Goal: Information Seeking & Learning: Check status

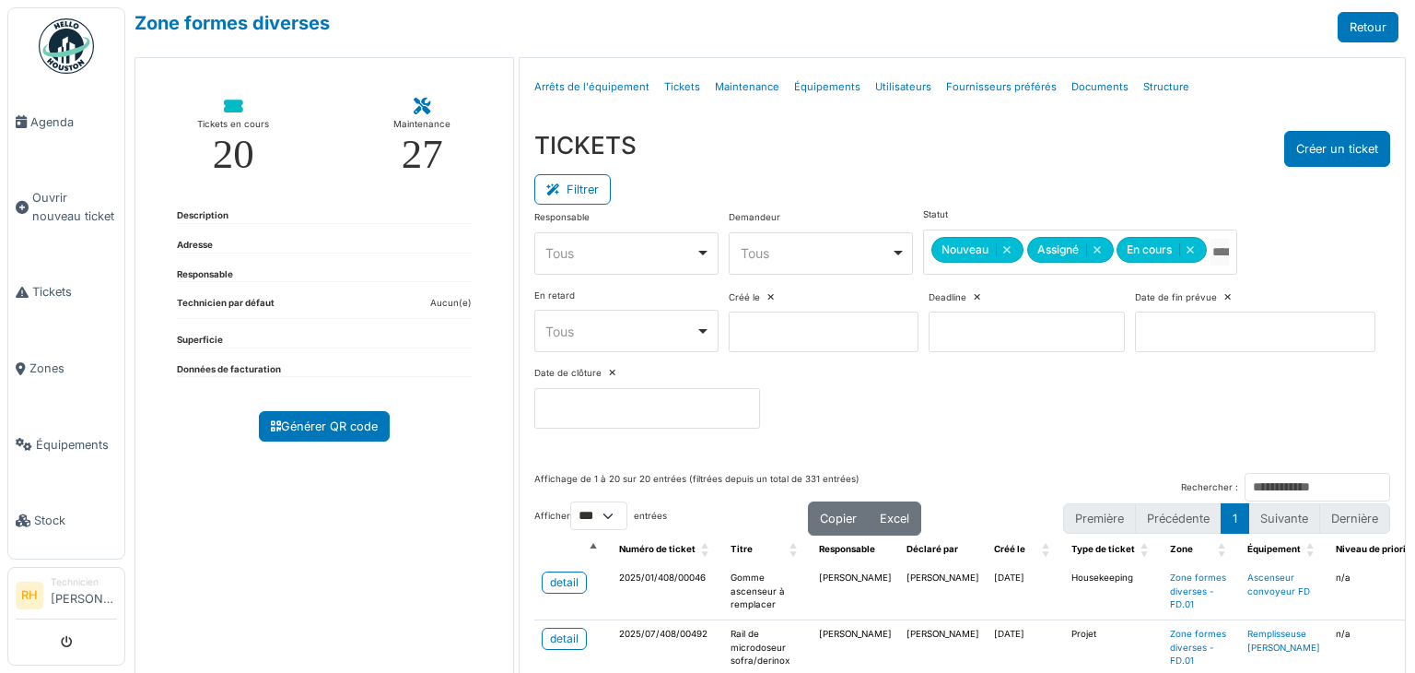
select select "***"
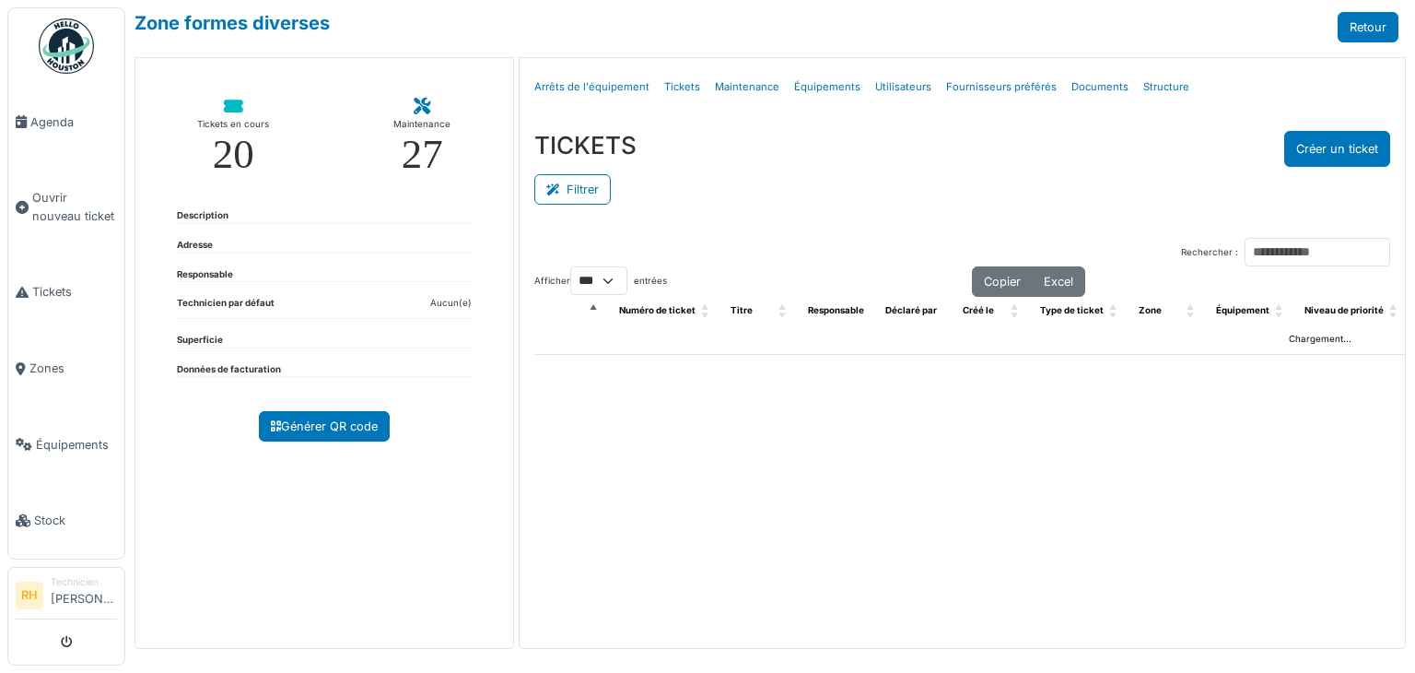
select select "***"
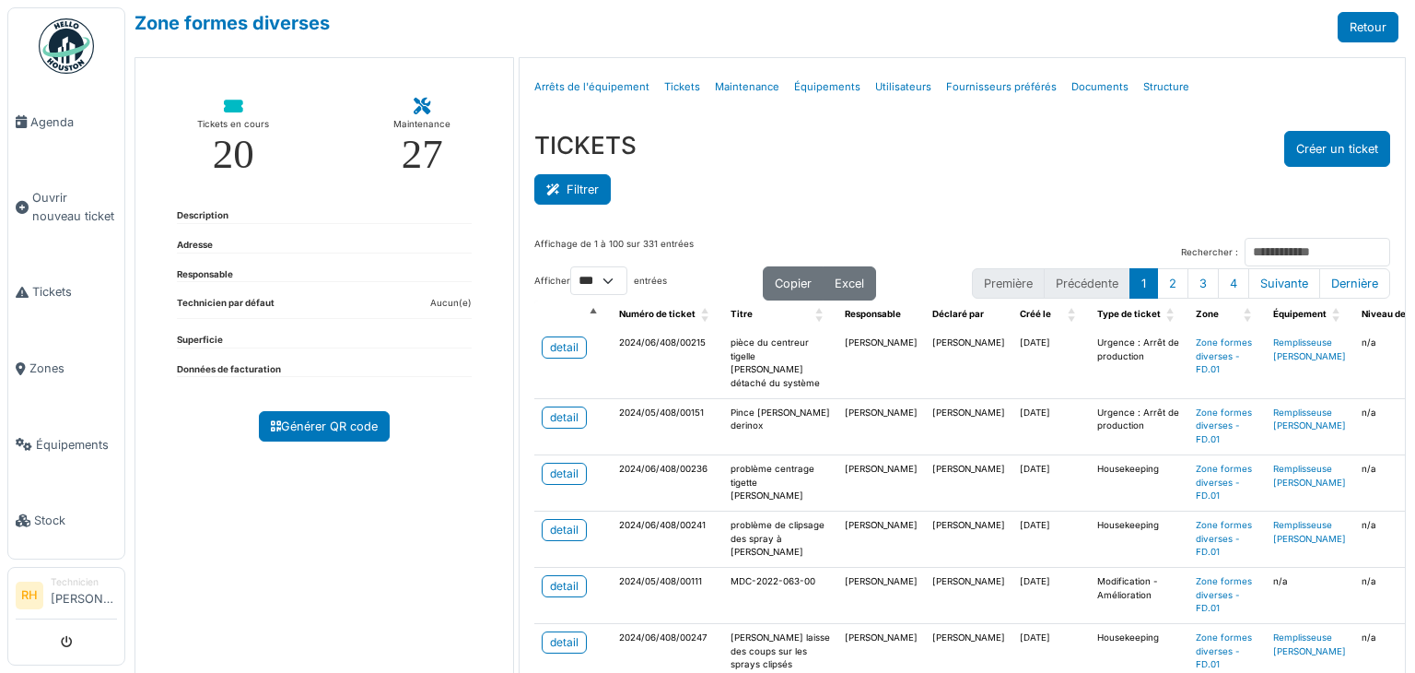
click at [577, 192] on button "Filtrer" at bounding box center [572, 189] width 76 height 30
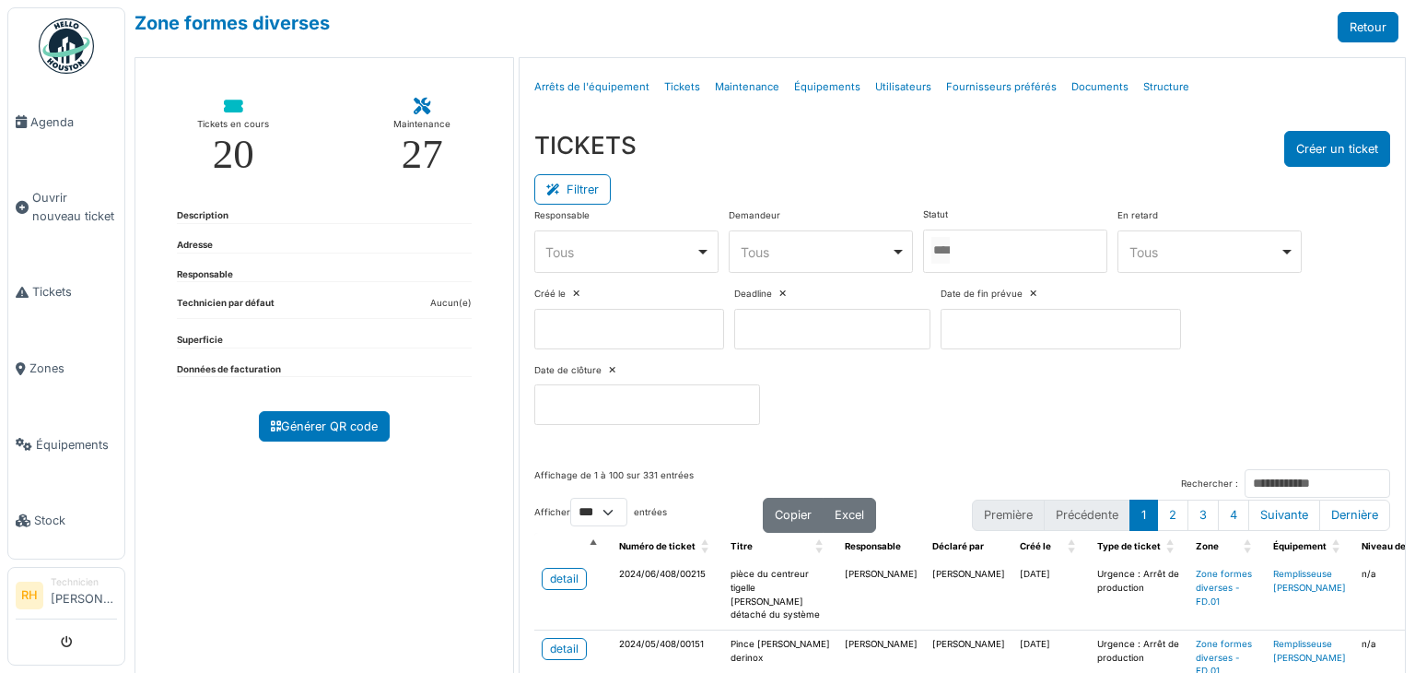
click at [1009, 237] on div at bounding box center [1015, 250] width 184 height 43
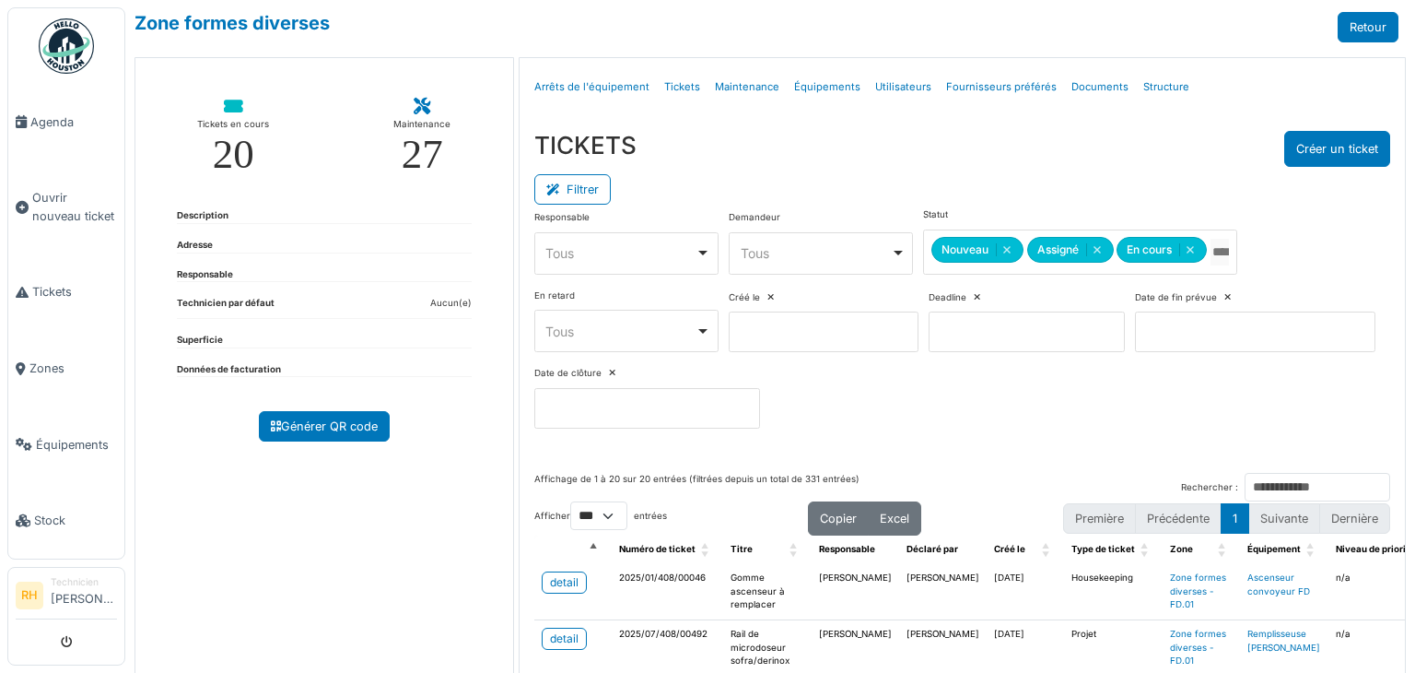
click at [993, 153] on div "TICKETS Créer un ticket" at bounding box center [962, 149] width 856 height 36
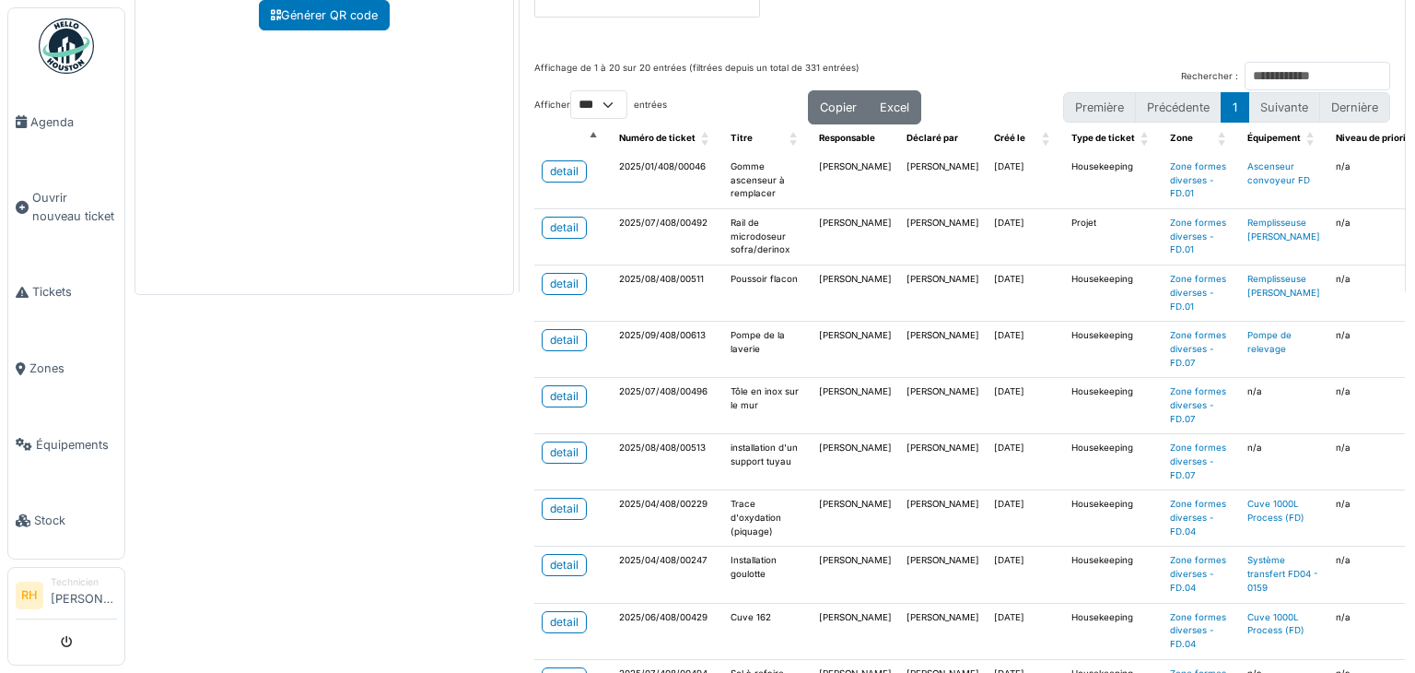
scroll to position [430, 0]
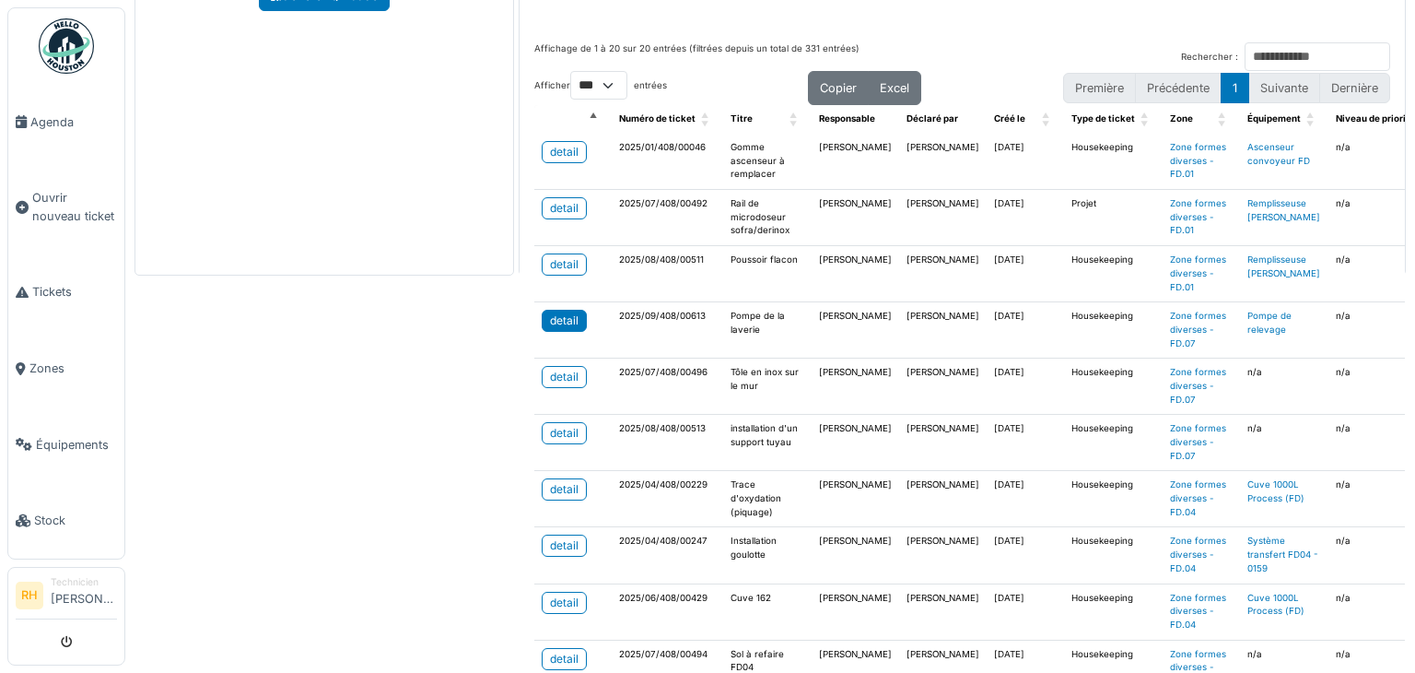
click at [555, 312] on div "detail" at bounding box center [564, 320] width 29 height 17
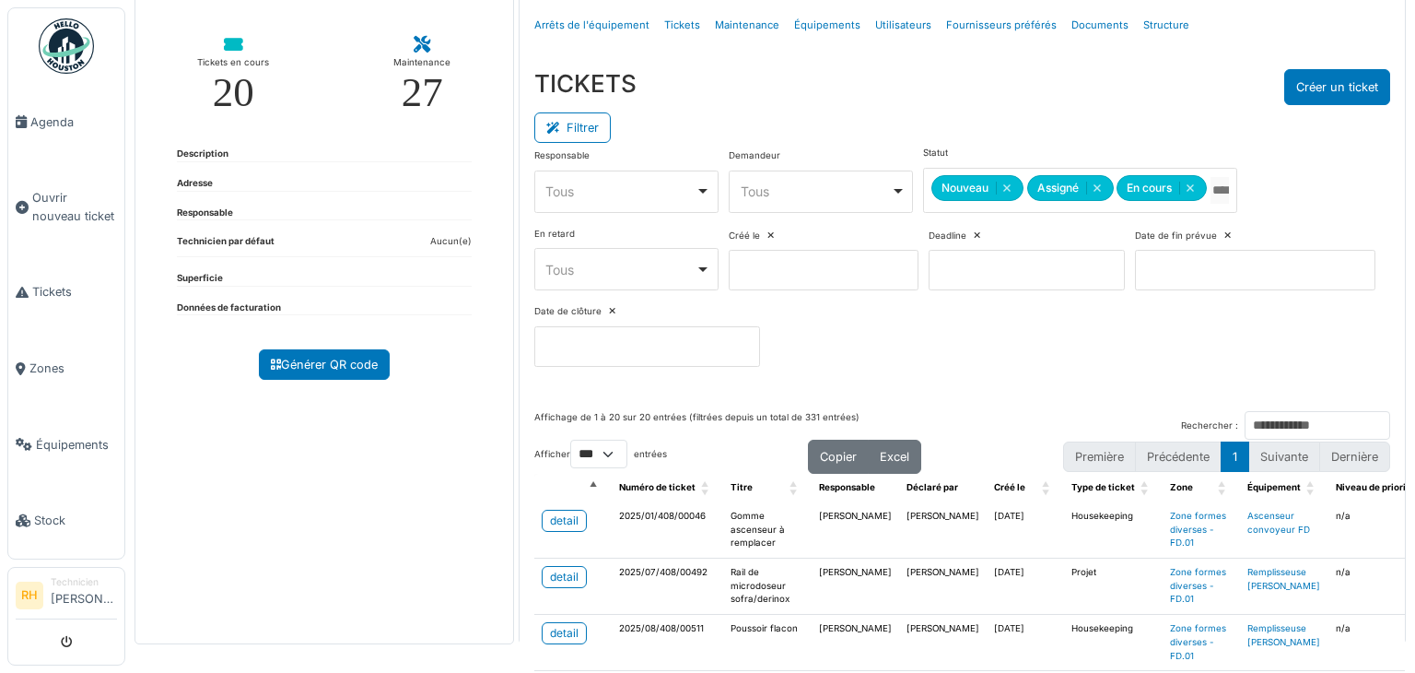
scroll to position [0, 0]
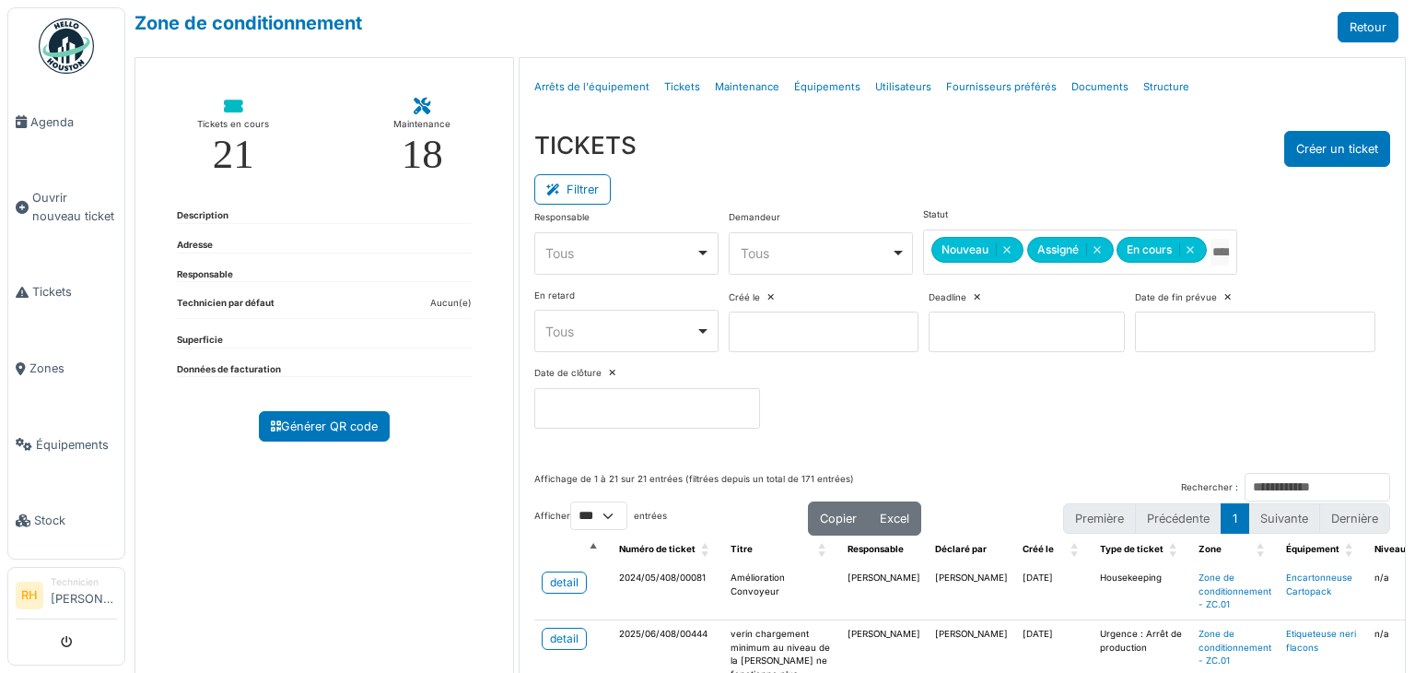
select select "***"
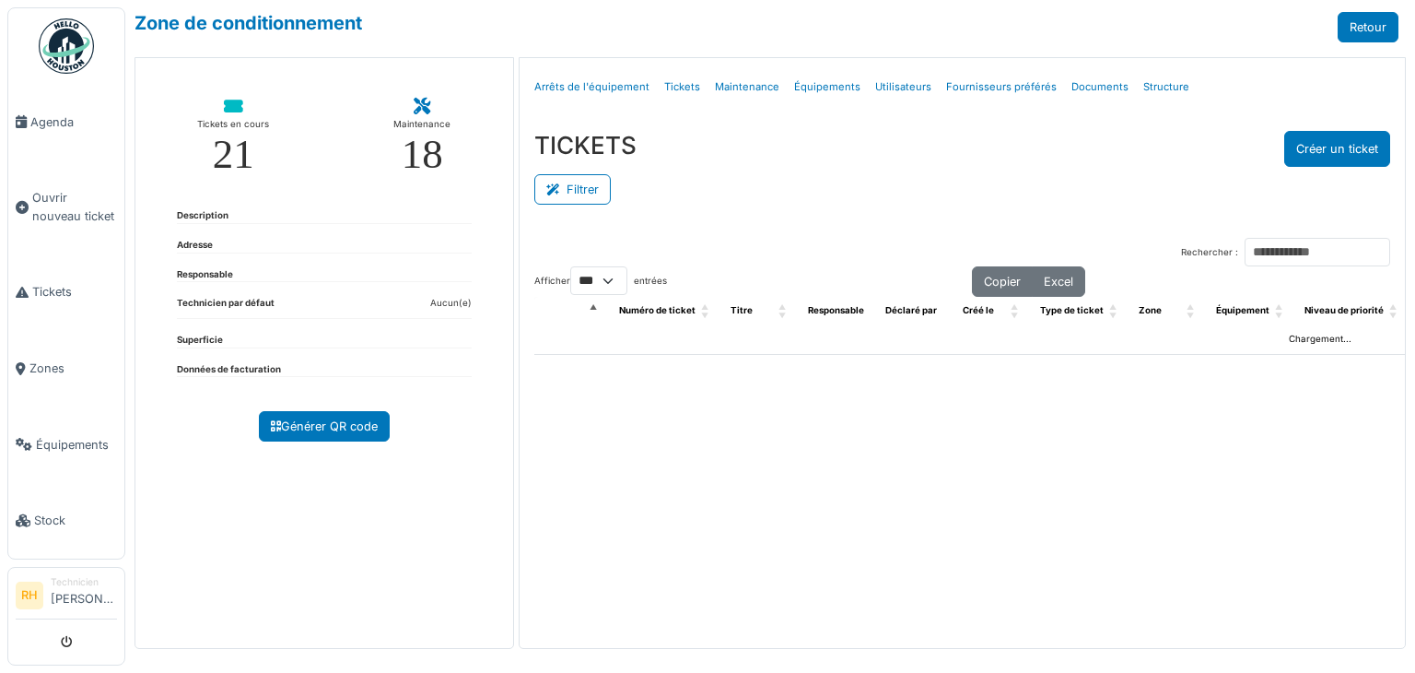
select select "***"
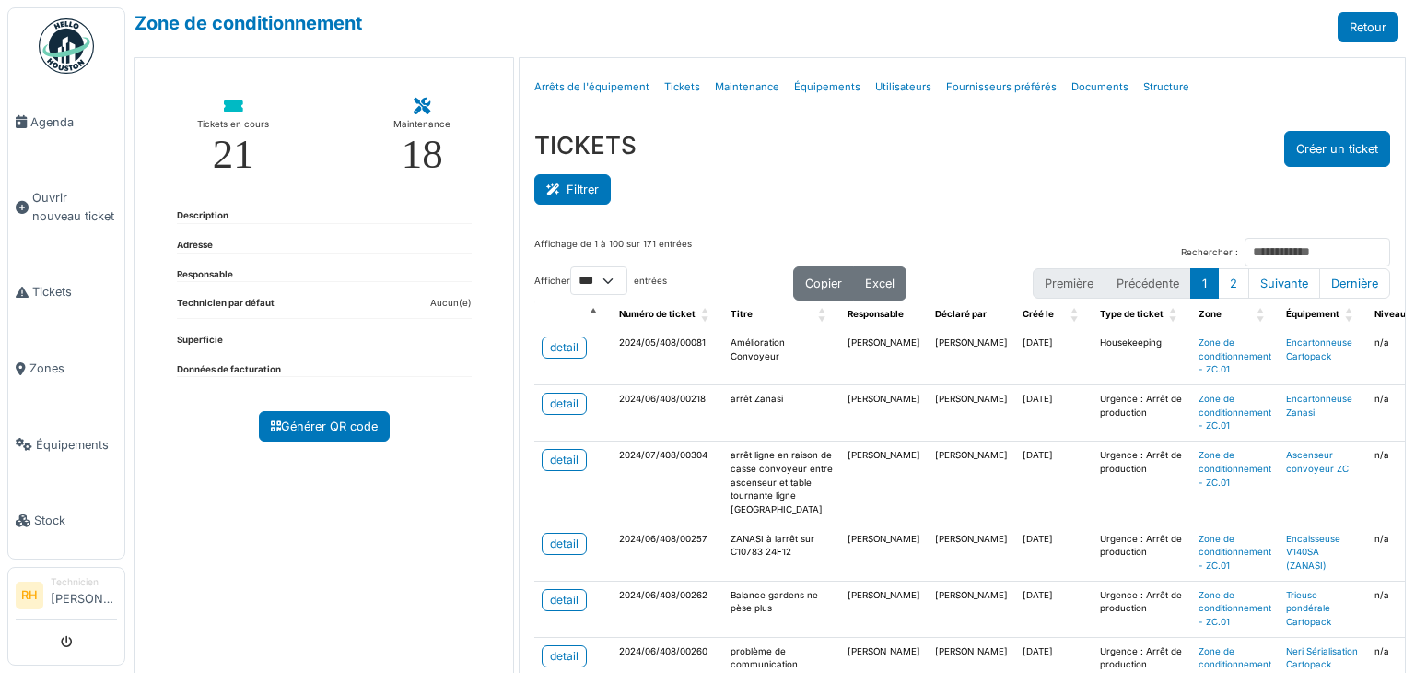
click at [570, 178] on button "Filtrer" at bounding box center [572, 189] width 76 height 30
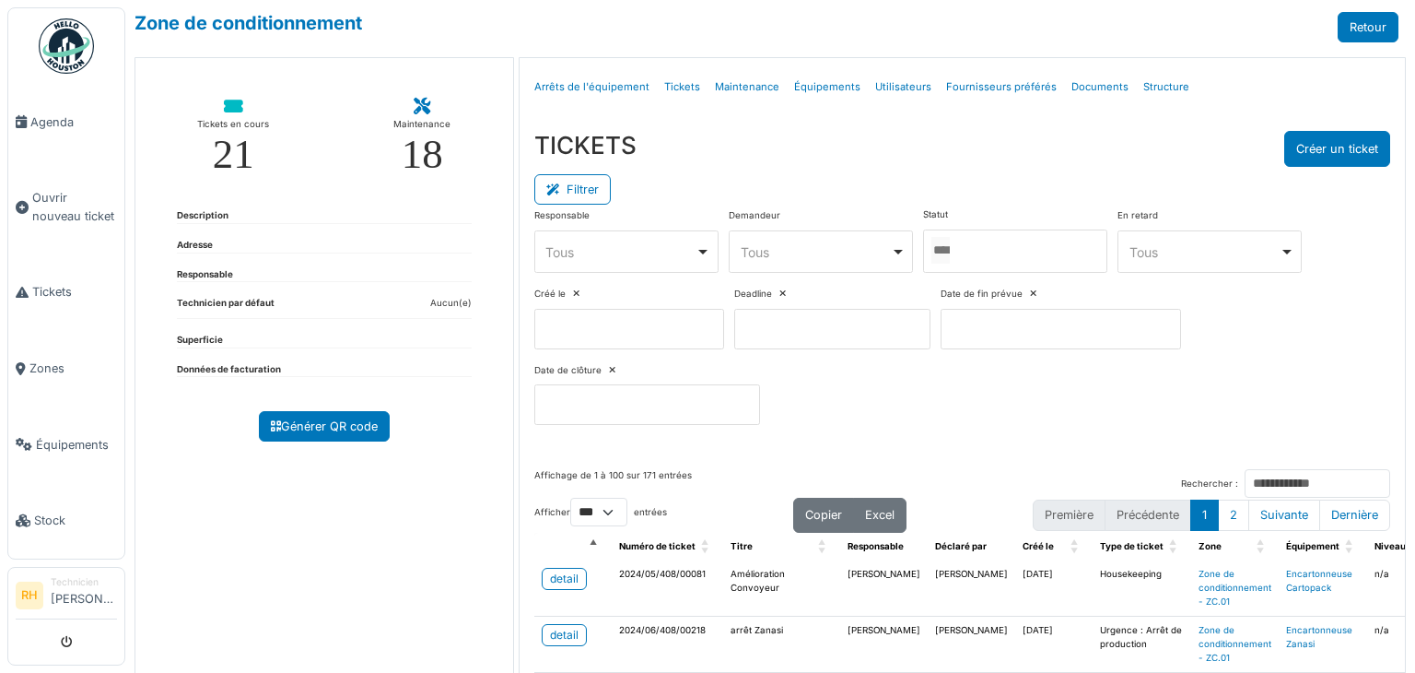
click at [1012, 244] on div at bounding box center [1015, 250] width 184 height 43
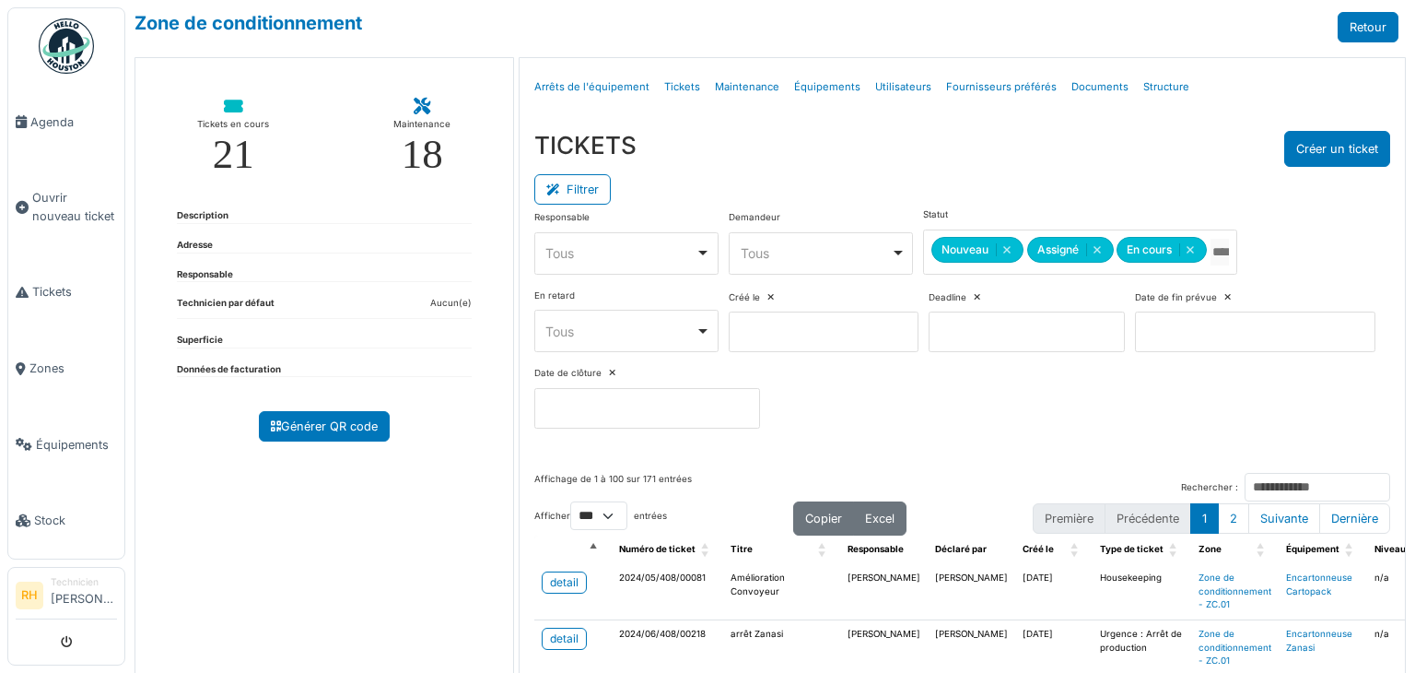
click at [978, 222] on div "Statut ******* ******* ******** Nouveau Remove item Assigné Remove item En cour…" at bounding box center [1079, 241] width 313 height 66
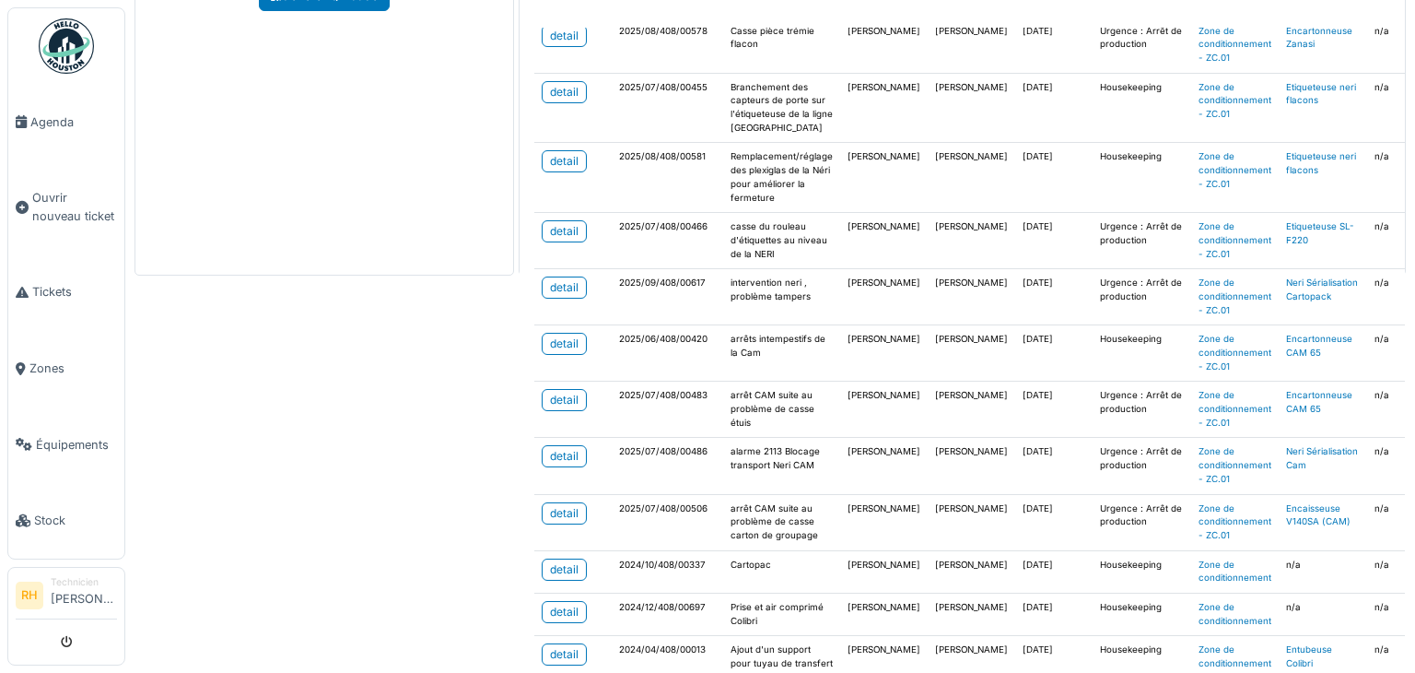
scroll to position [712, 0]
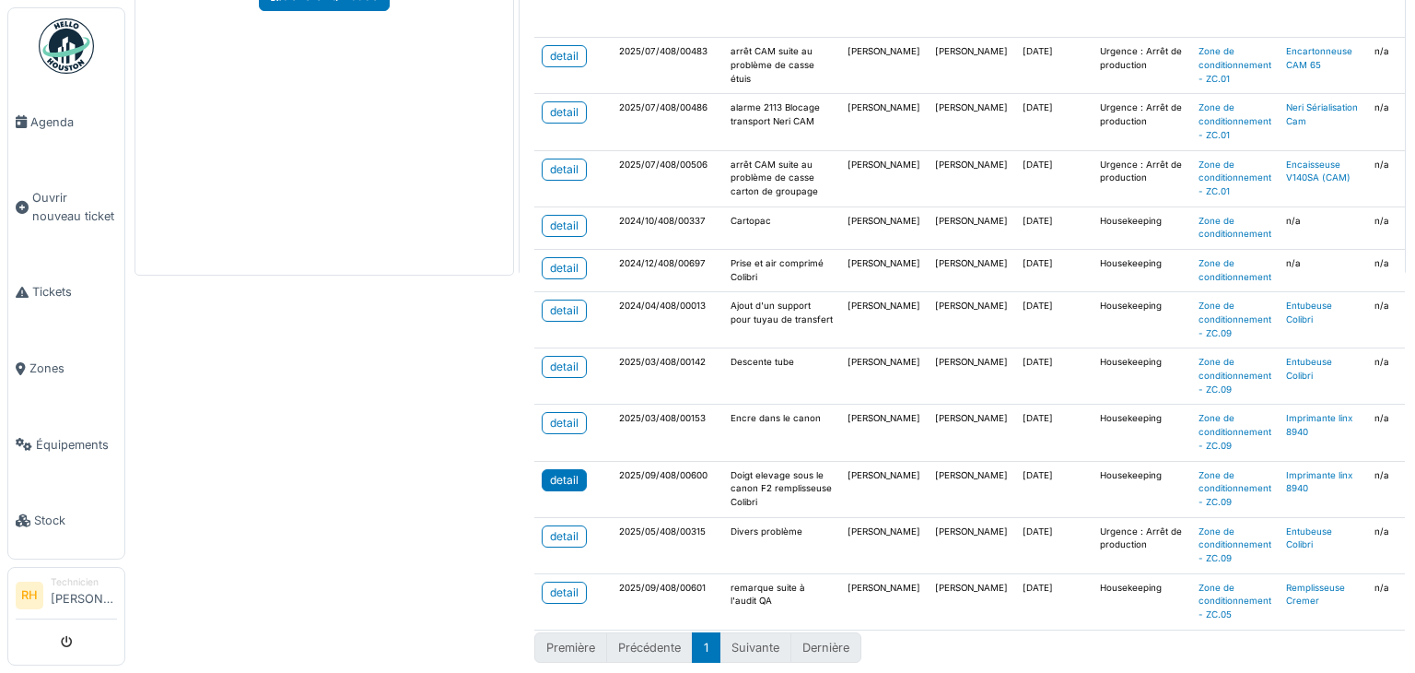
click at [564, 472] on div "detail" at bounding box center [564, 480] width 29 height 17
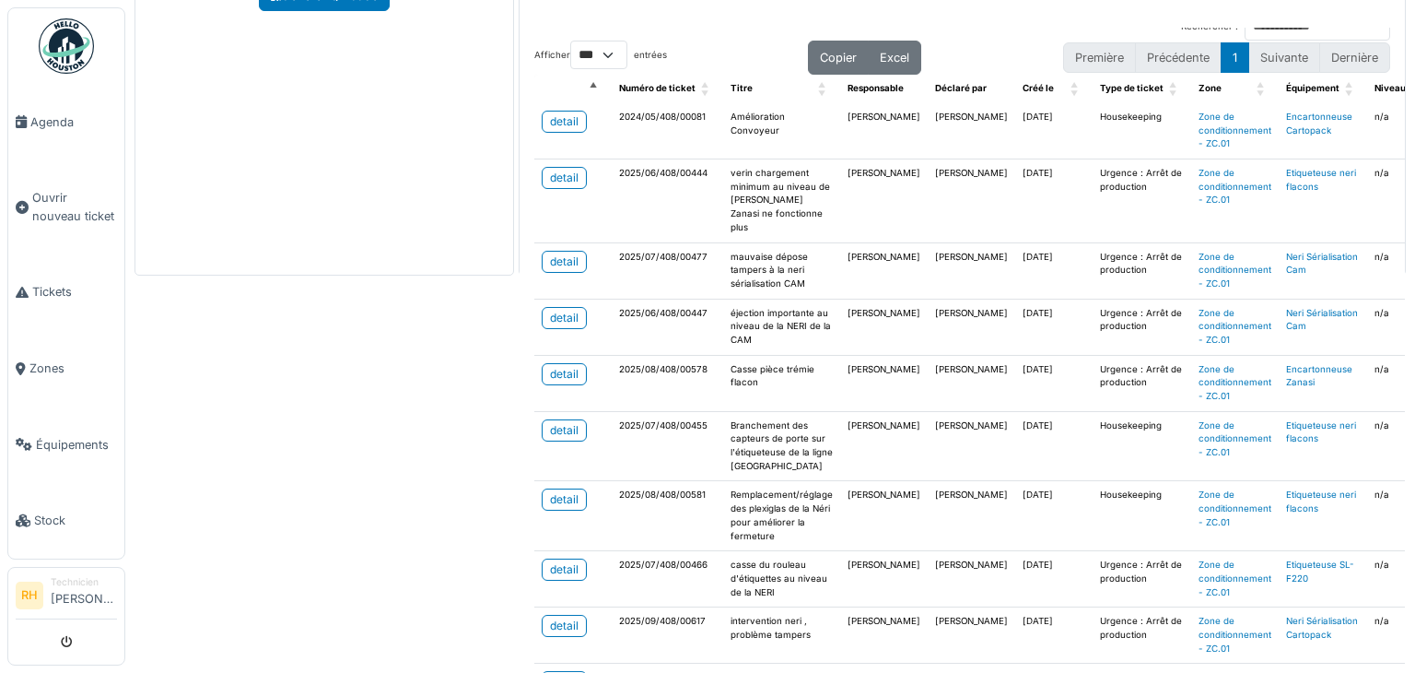
scroll to position [0, 0]
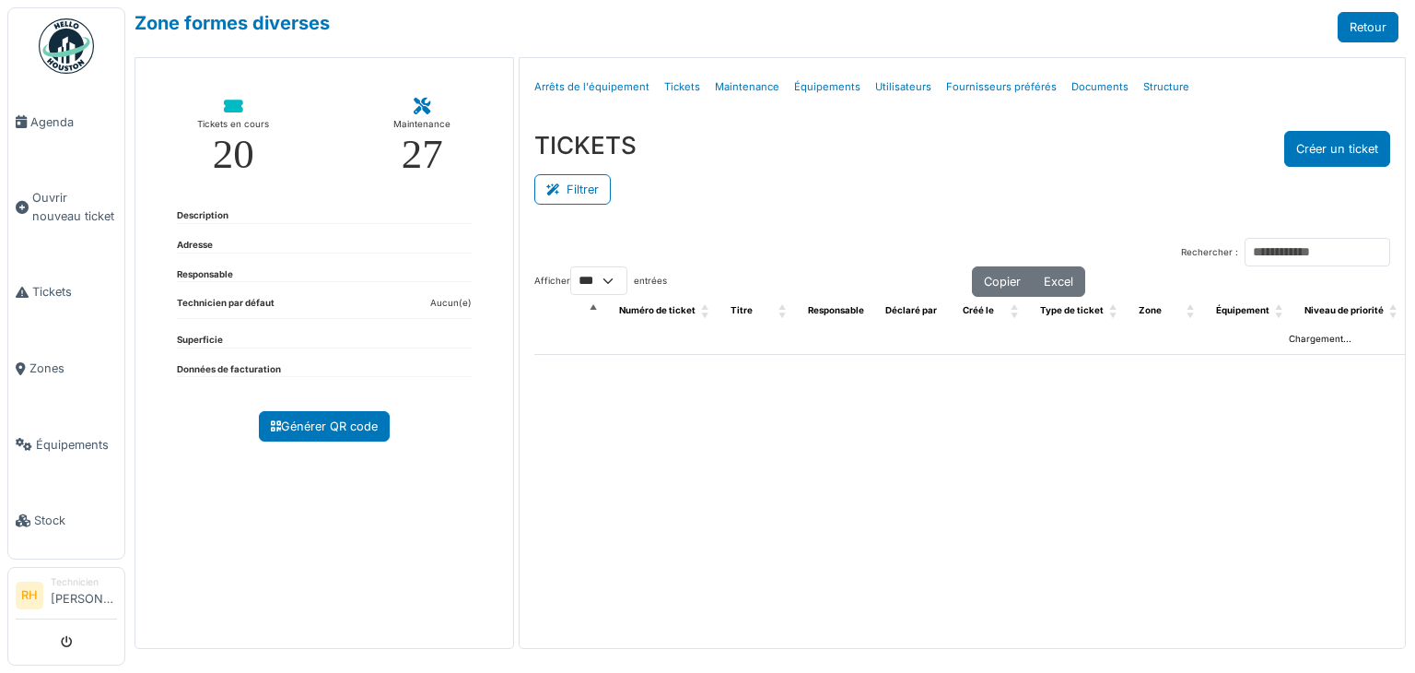
select select "***"
click at [574, 200] on button "Filtrer" at bounding box center [572, 189] width 76 height 30
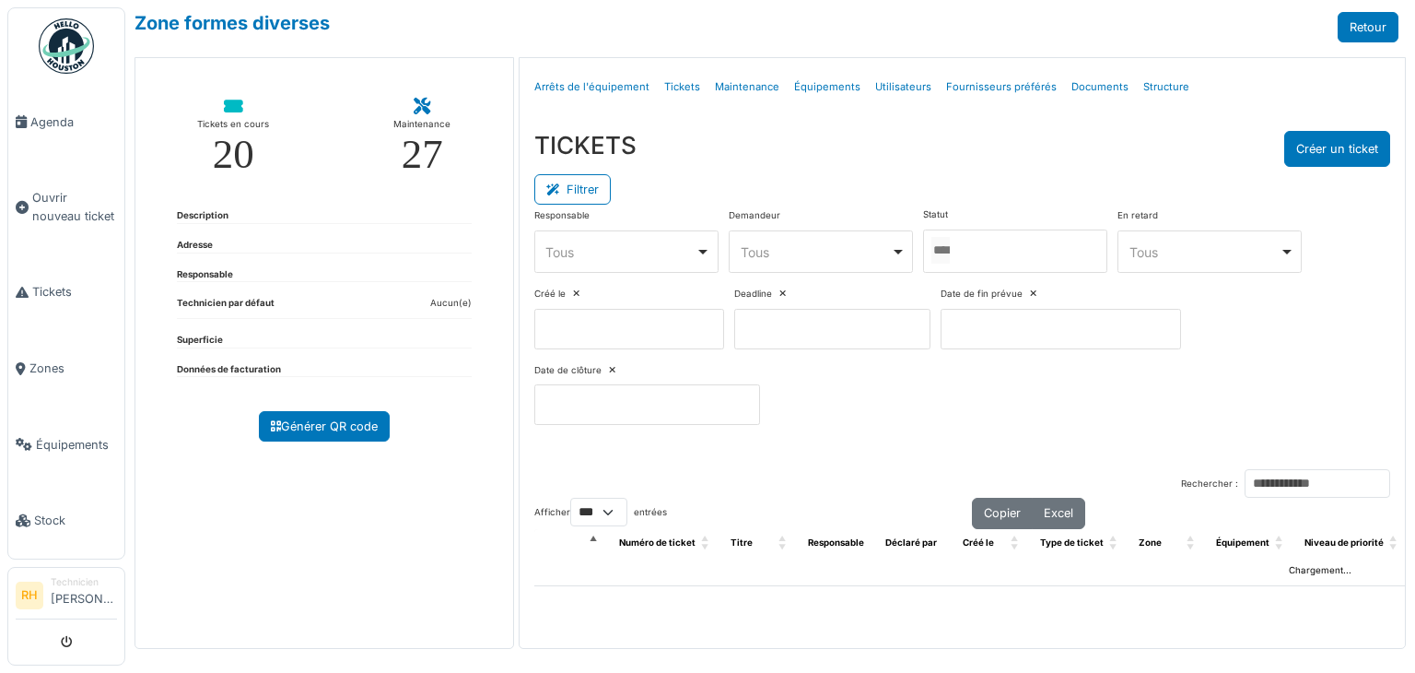
click at [1009, 251] on div at bounding box center [1015, 250] width 184 height 43
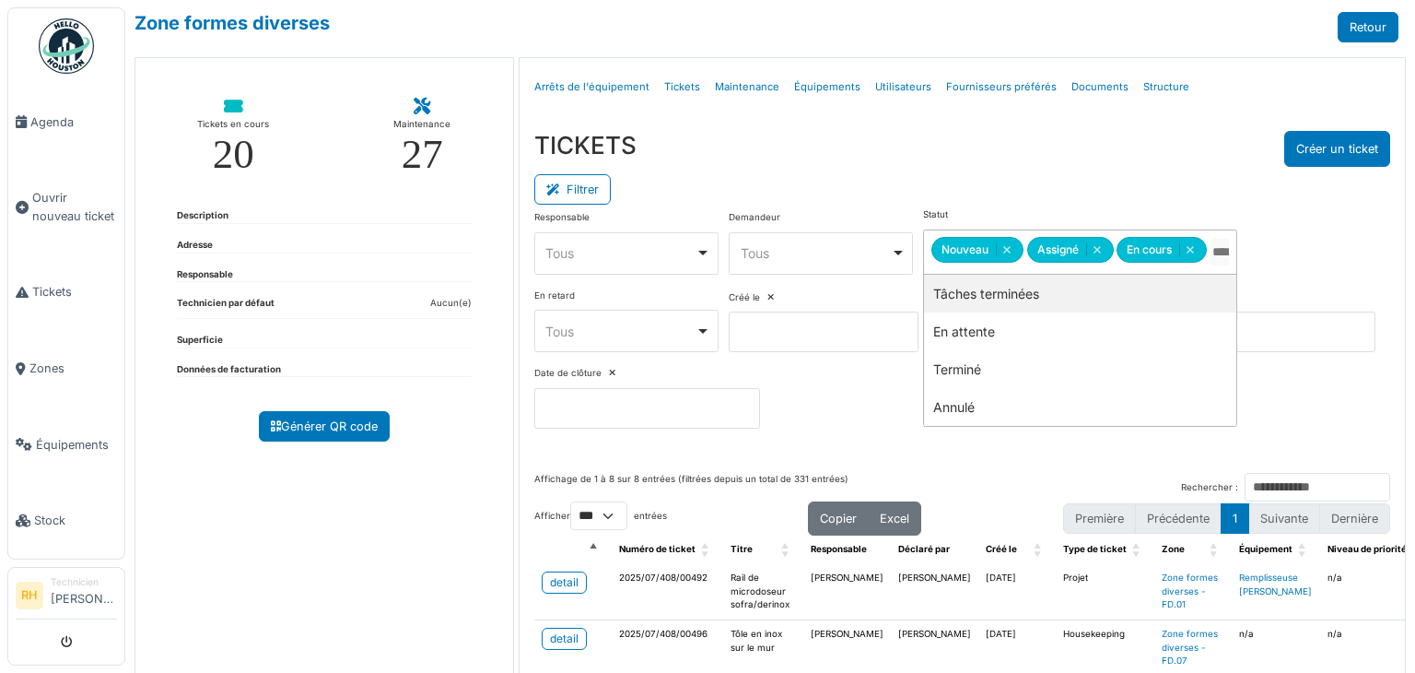
click at [924, 170] on div "Filtrer" at bounding box center [962, 187] width 856 height 41
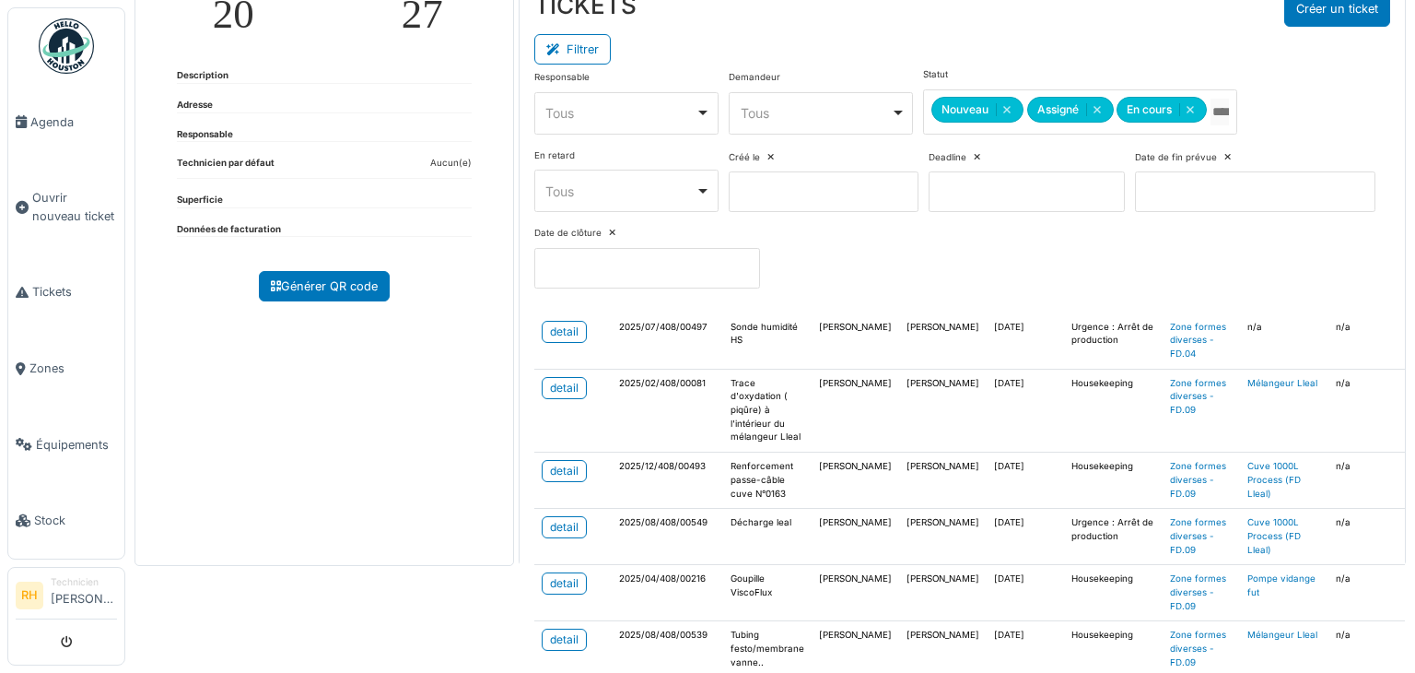
scroll to position [184, 0]
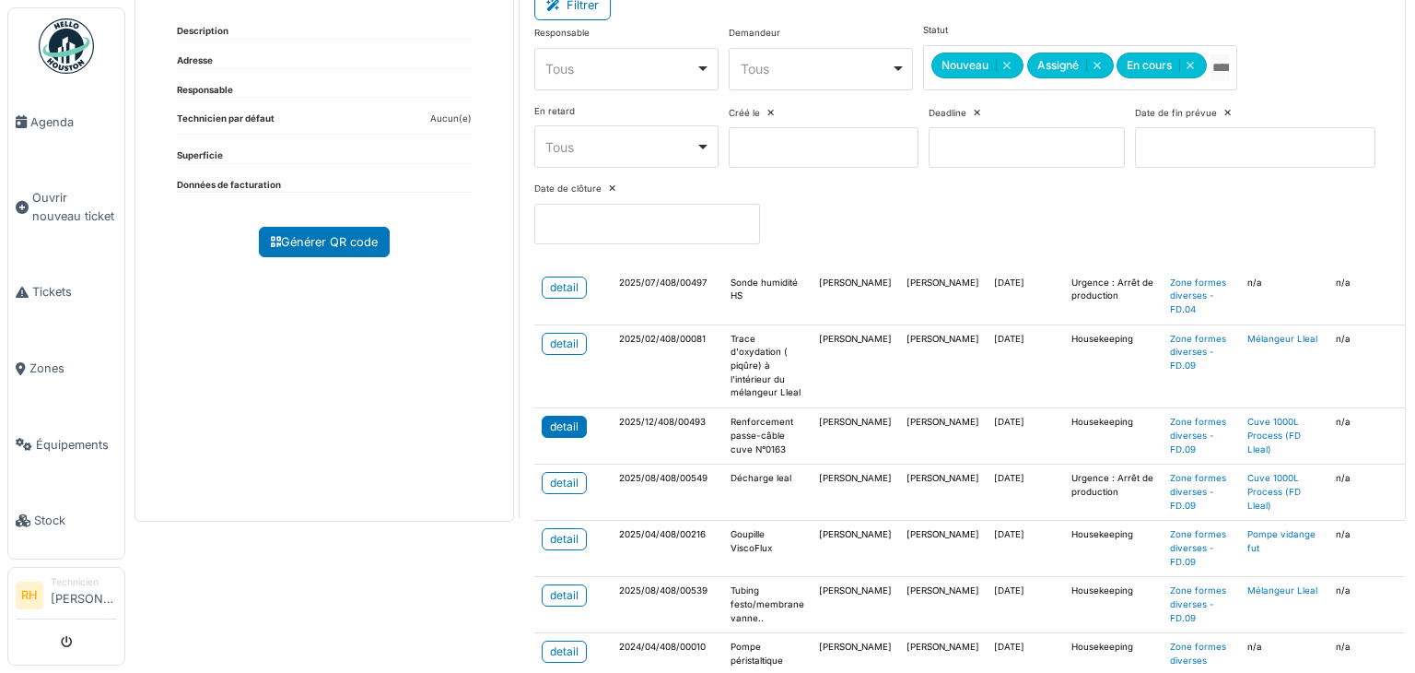
click at [544, 416] on link "detail" at bounding box center [564, 427] width 45 height 22
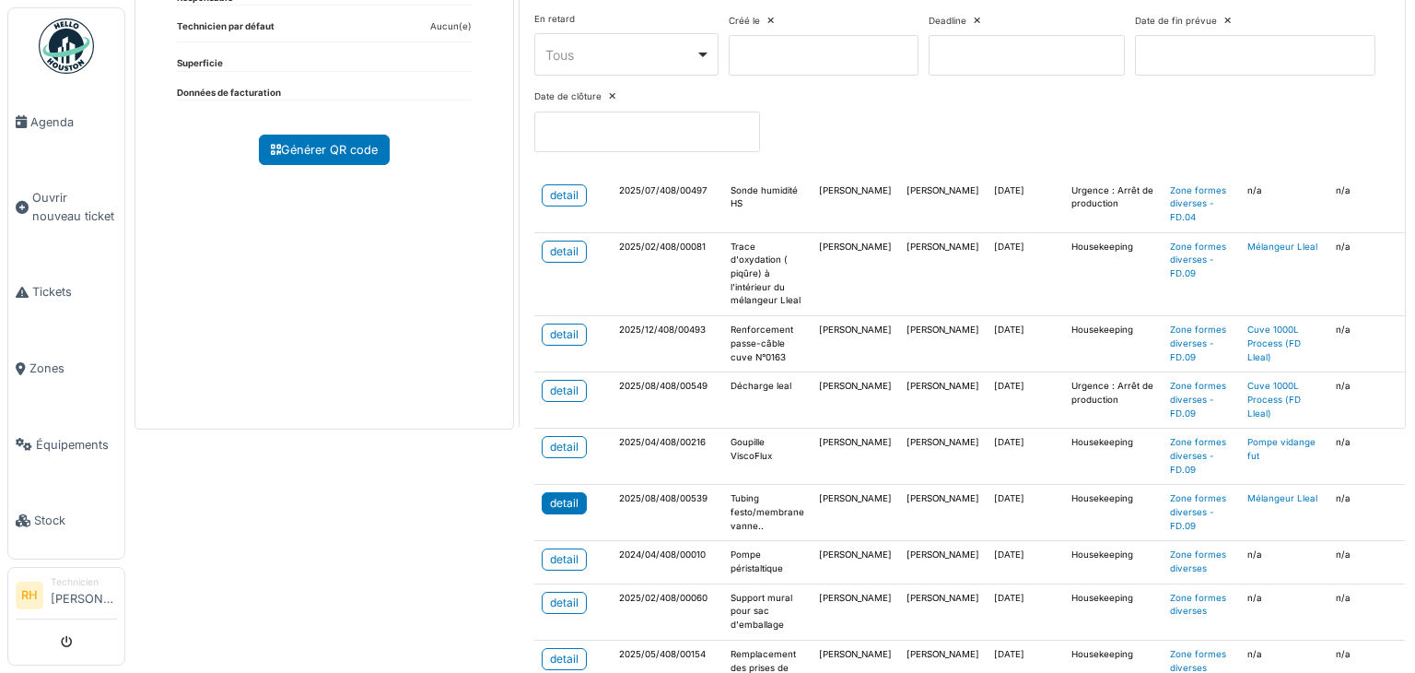
click at [555, 495] on div "detail" at bounding box center [564, 503] width 29 height 17
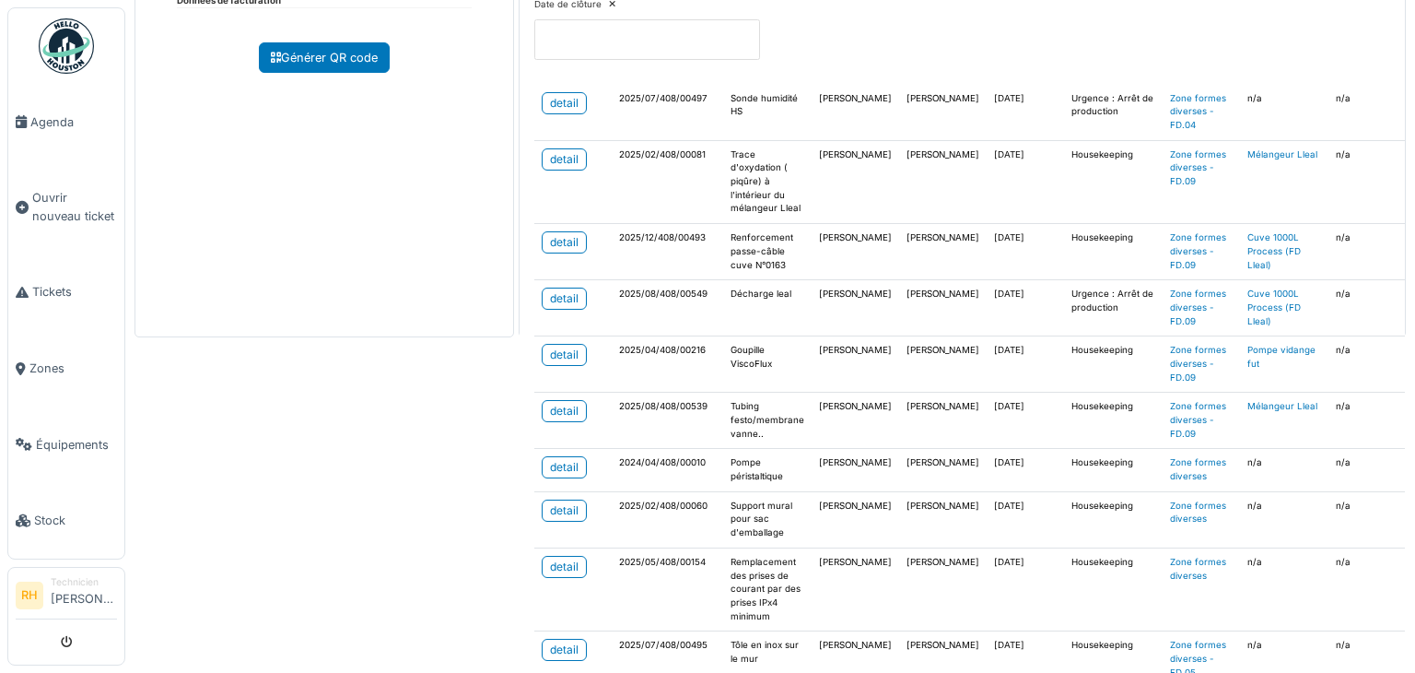
scroll to position [430, 0]
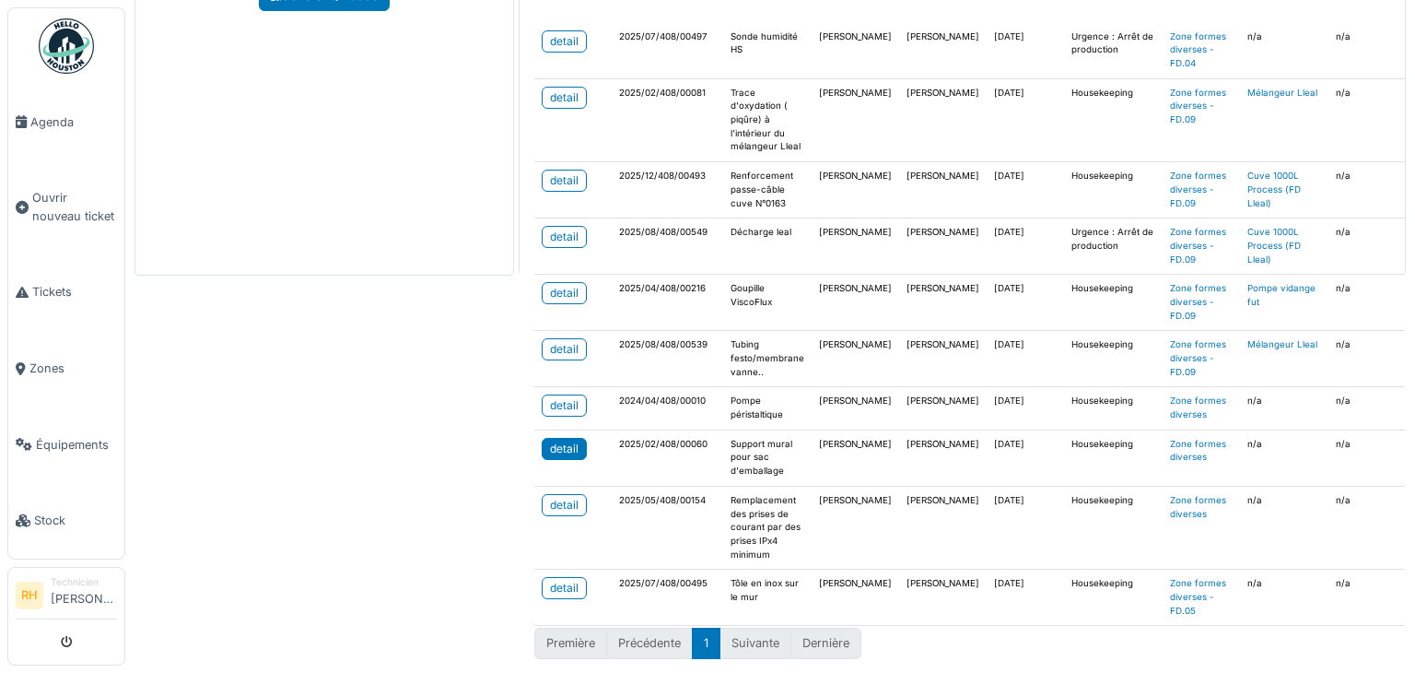
click at [556, 440] on div "detail" at bounding box center [564, 448] width 29 height 17
click at [559, 397] on div "detail" at bounding box center [564, 405] width 29 height 17
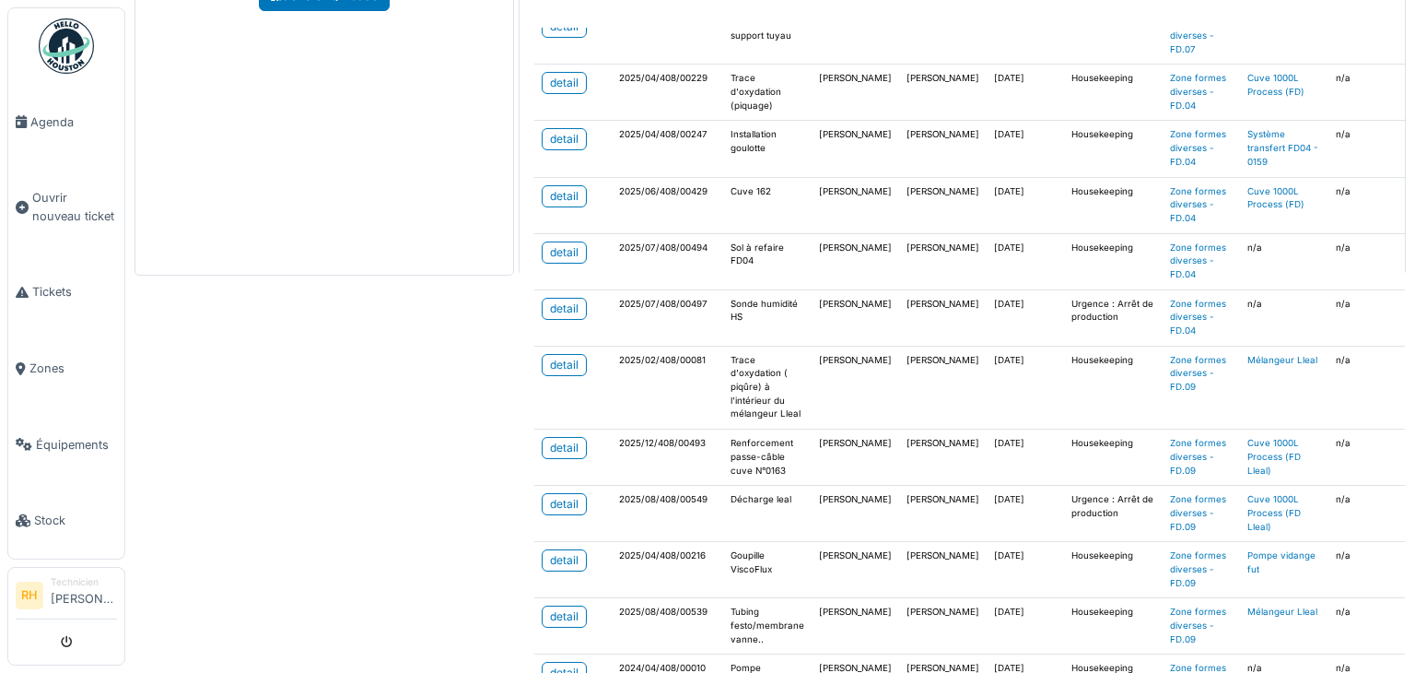
scroll to position [0, 0]
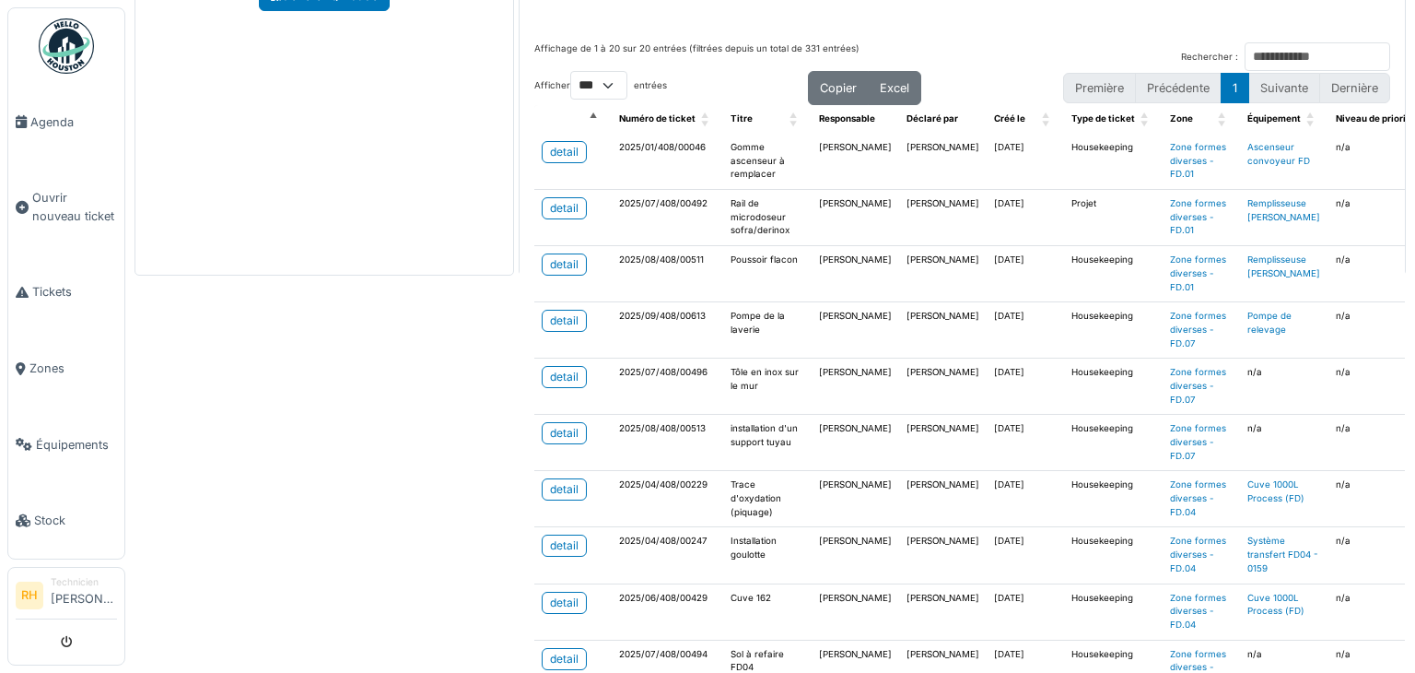
click at [478, 355] on div "Zone formes diverses Retour Tickets en cours 20 Maintenance 27 Description Adre…" at bounding box center [770, 336] width 1290 height 673
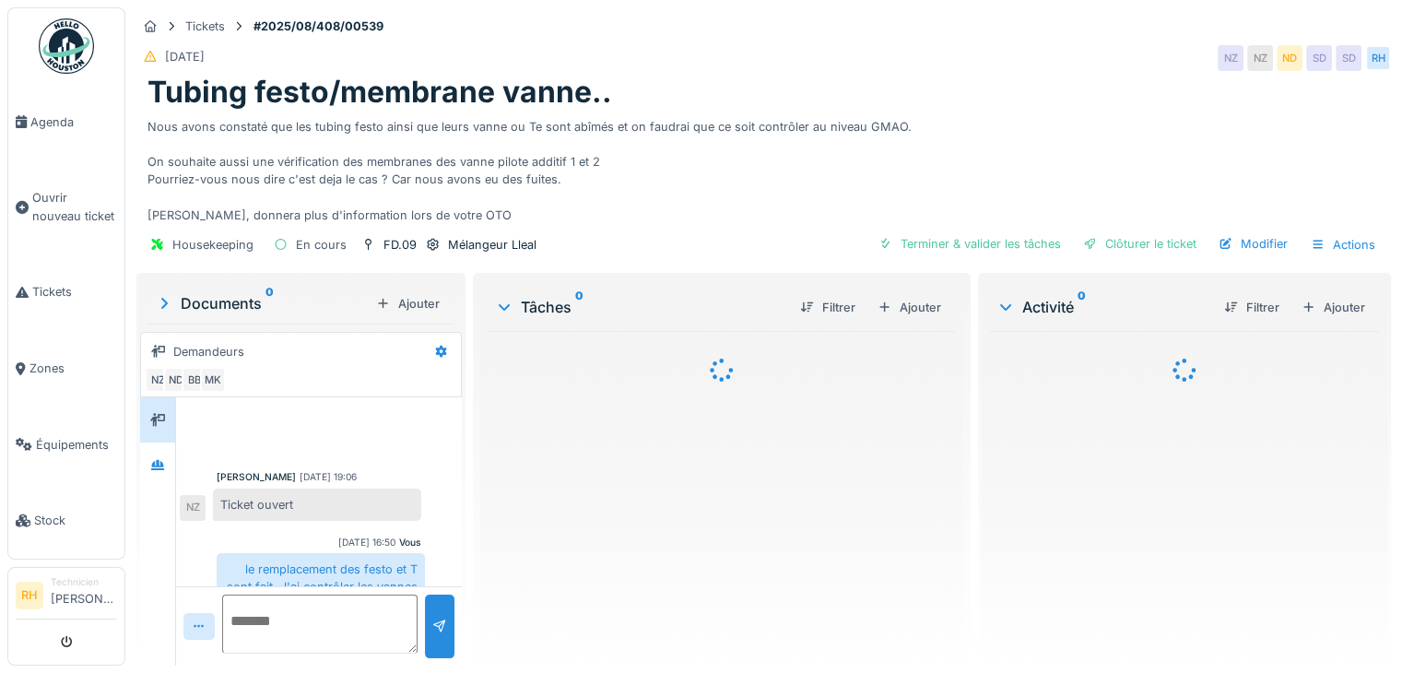
scroll to position [142, 0]
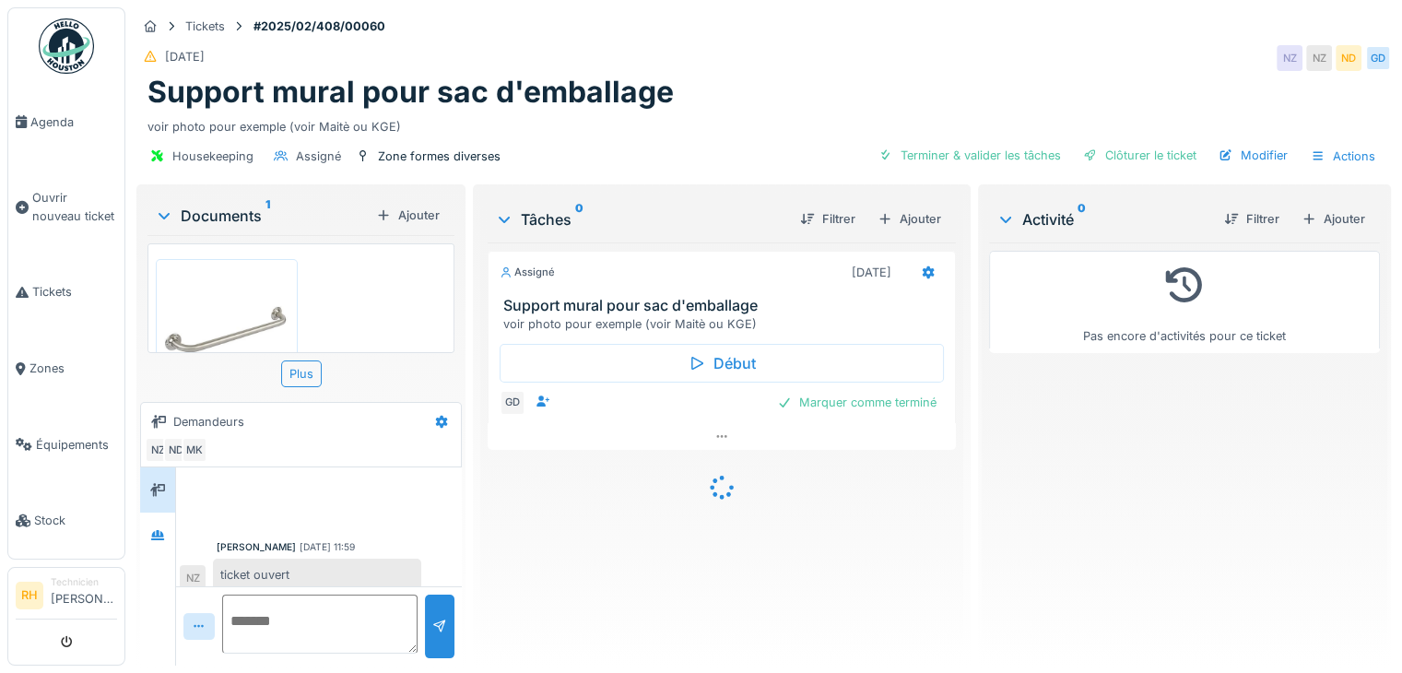
scroll to position [608, 0]
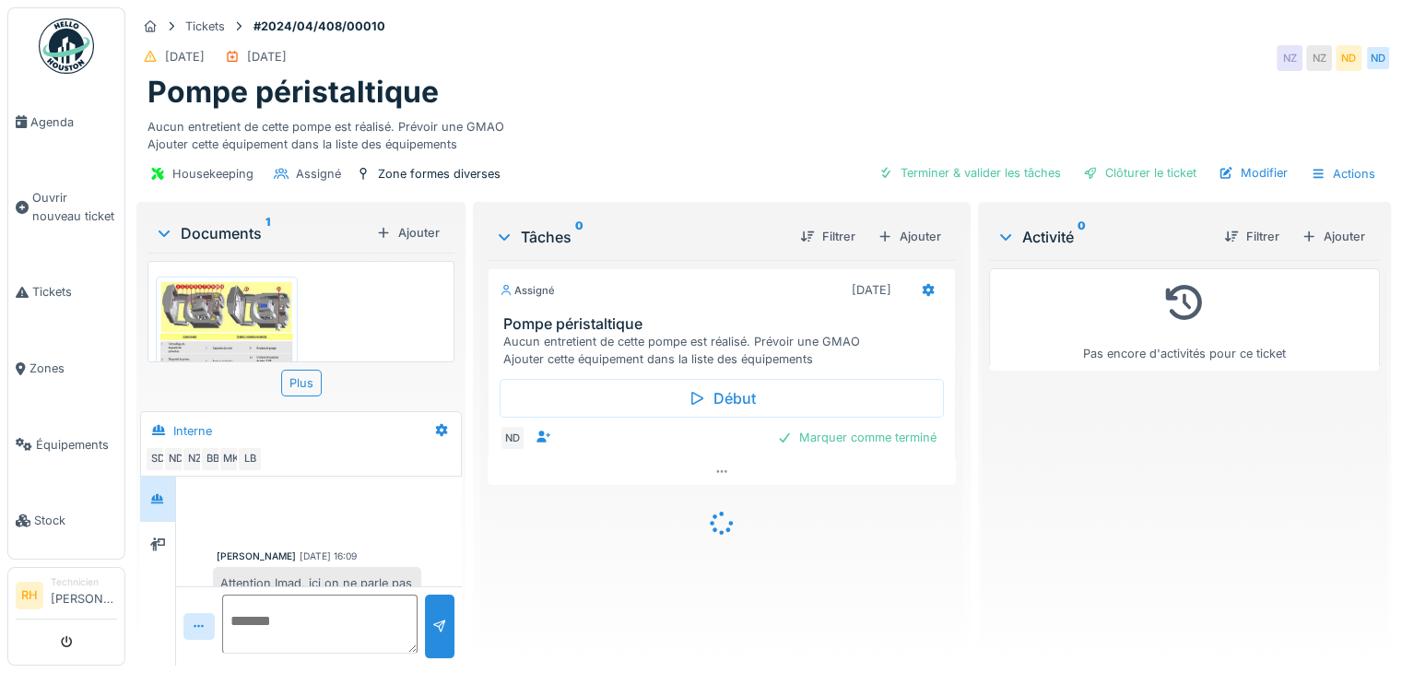
scroll to position [871, 0]
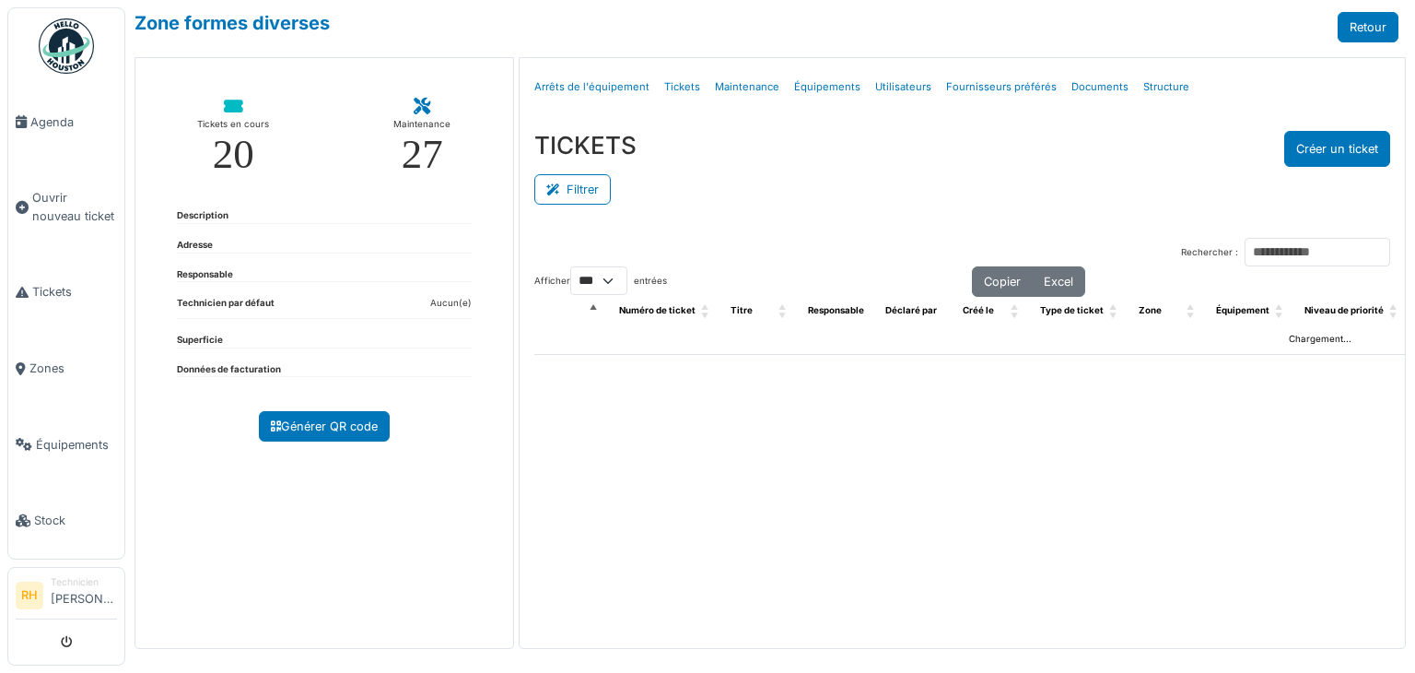
select select "***"
click at [597, 185] on button "Filtrer" at bounding box center [572, 189] width 76 height 30
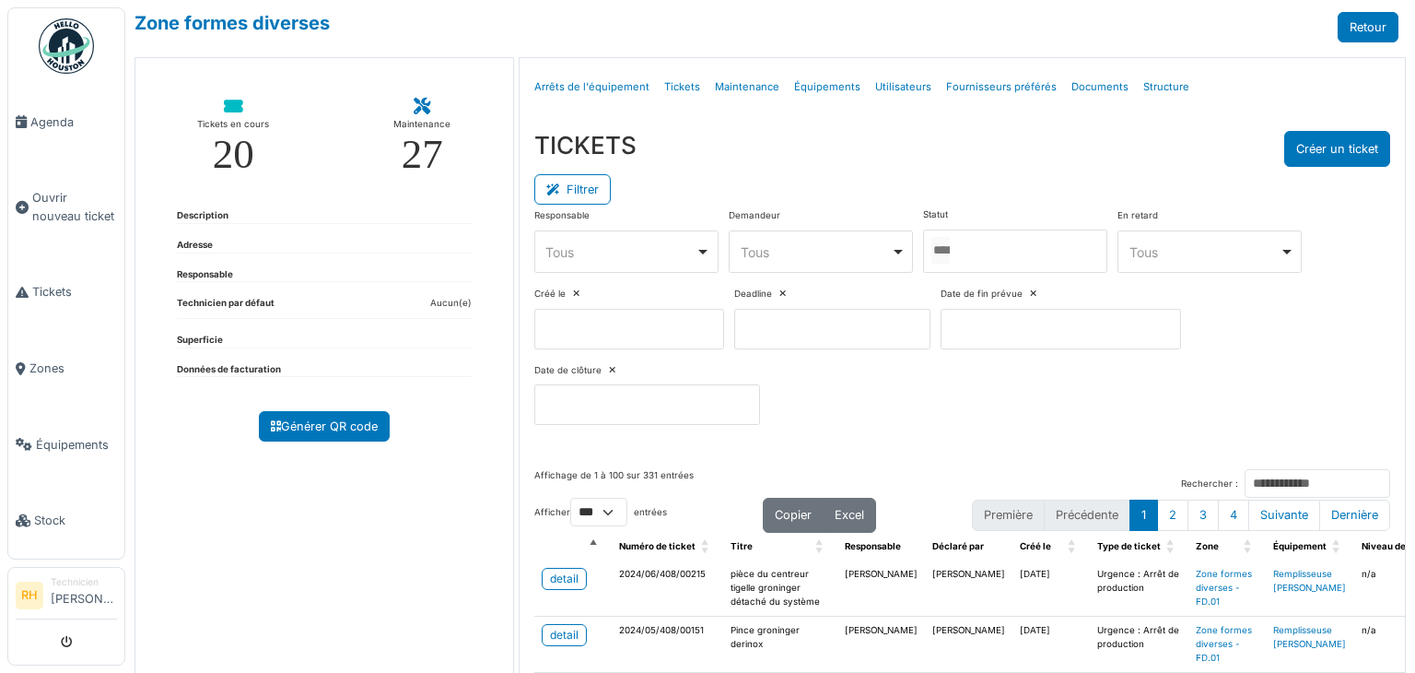
click at [1004, 245] on div at bounding box center [1015, 250] width 184 height 43
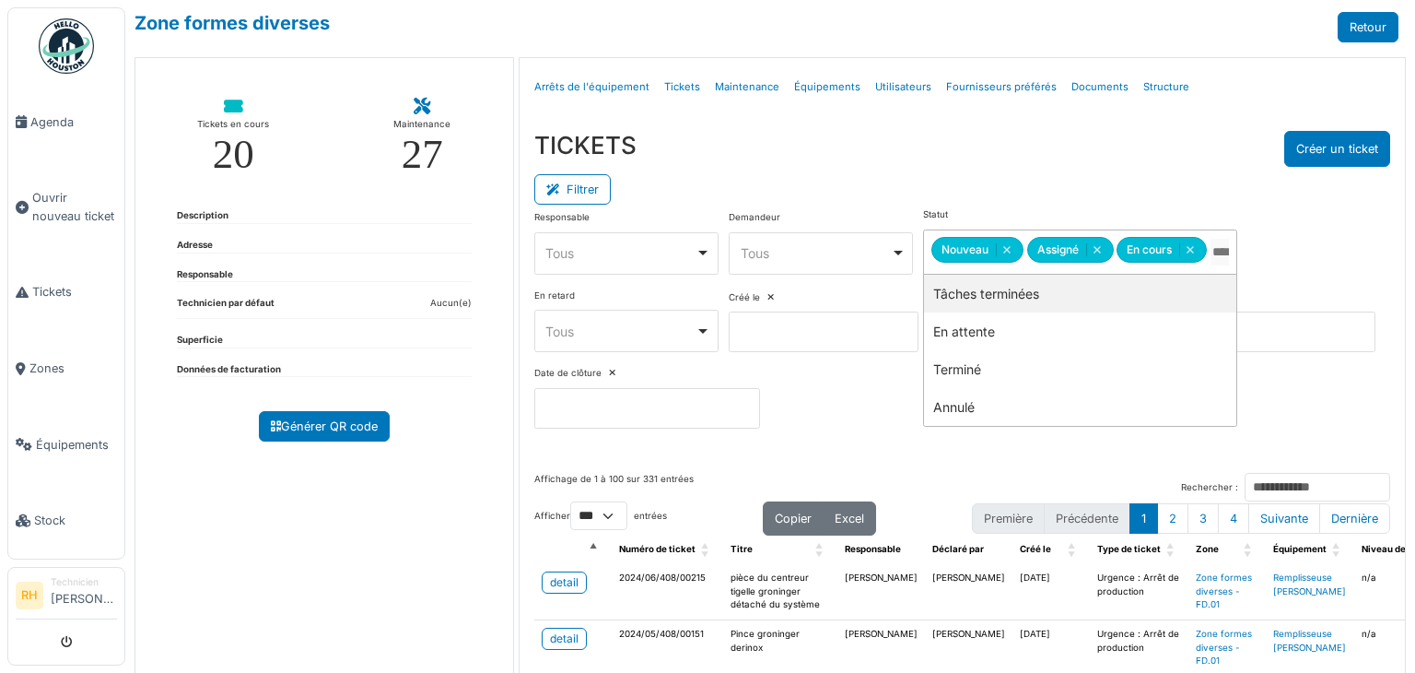
click at [1010, 179] on div "Filtrer" at bounding box center [962, 187] width 856 height 41
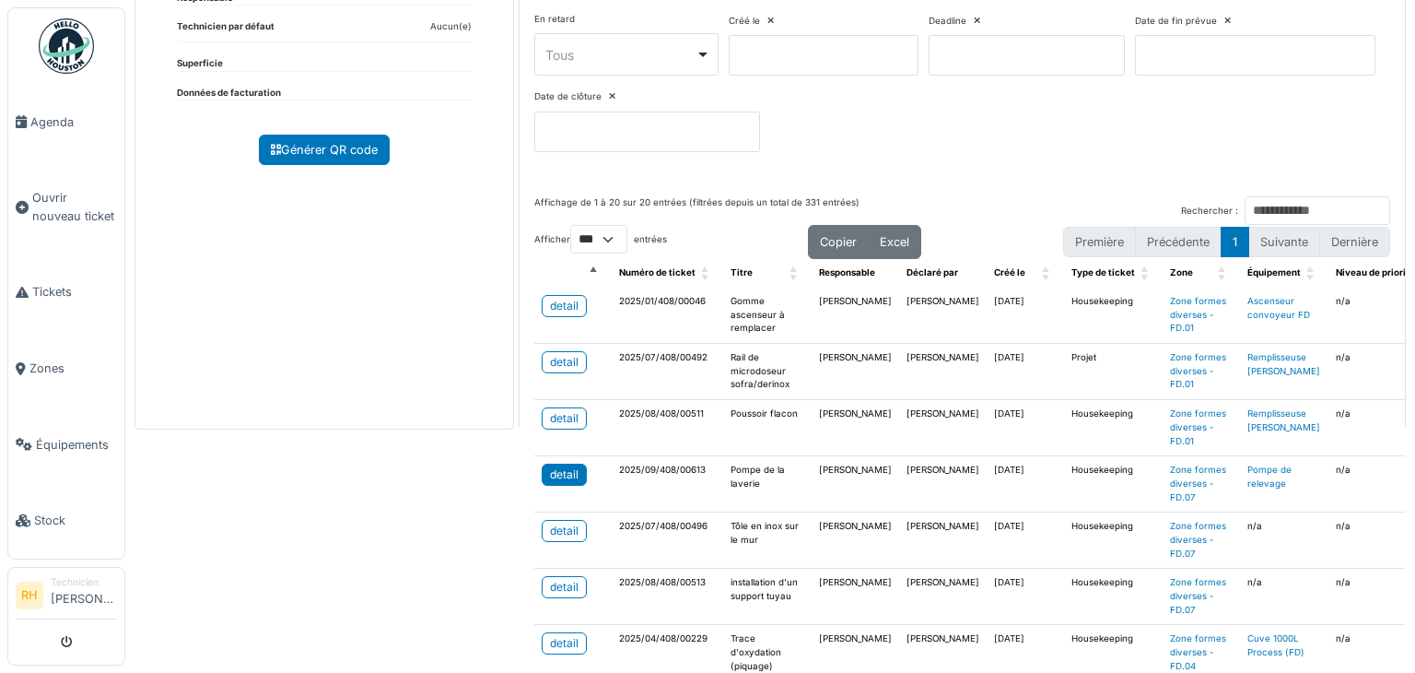
click at [564, 469] on div "detail" at bounding box center [564, 474] width 29 height 17
